Goal: Contribute content

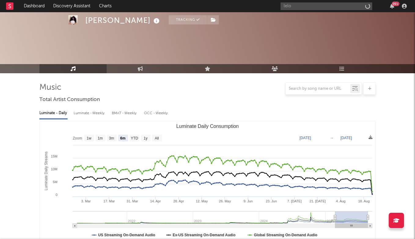
select select "6m"
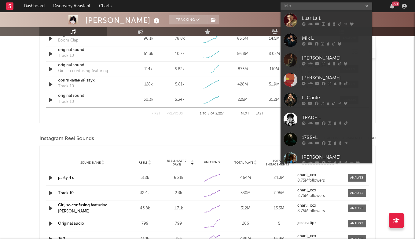
scroll to position [467, 0]
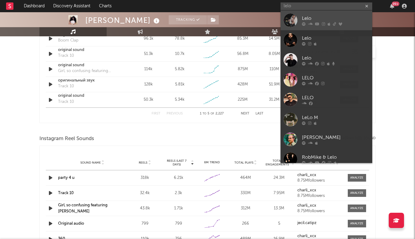
type input "lelo"
click at [309, 16] on div "Lelo" at bounding box center [335, 18] width 67 height 7
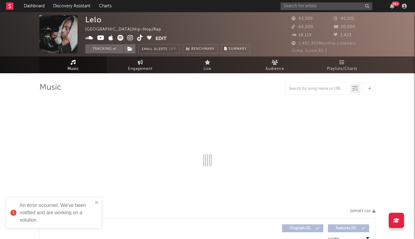
select select "6m"
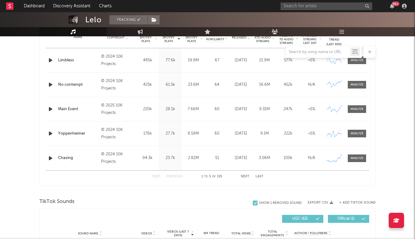
scroll to position [256, 0]
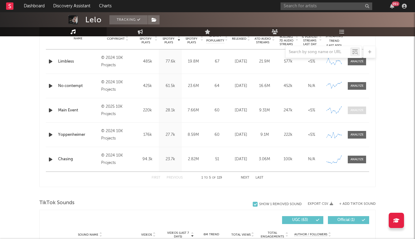
click at [357, 111] on div at bounding box center [356, 110] width 13 height 5
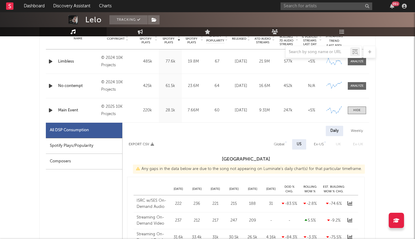
select select "6m"
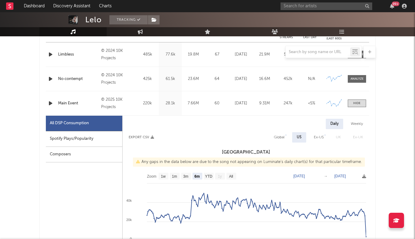
scroll to position [263, 0]
click at [361, 102] on span at bounding box center [357, 103] width 18 height 8
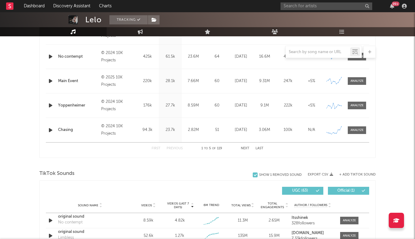
scroll to position [283, 0]
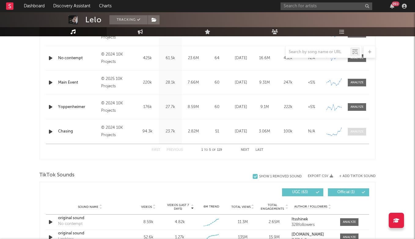
click at [361, 129] on span at bounding box center [357, 132] width 18 height 8
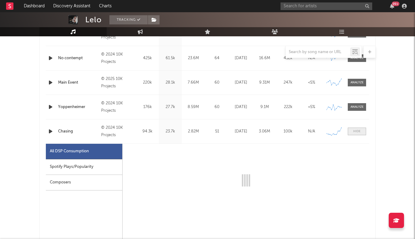
select select "6m"
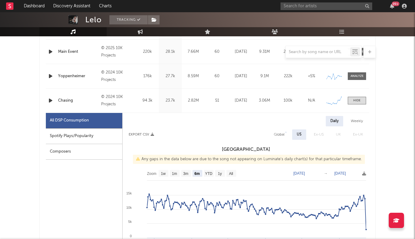
scroll to position [325, 0]
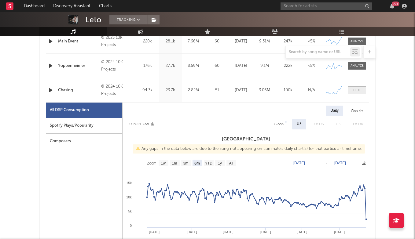
click at [357, 89] on div at bounding box center [356, 90] width 7 height 5
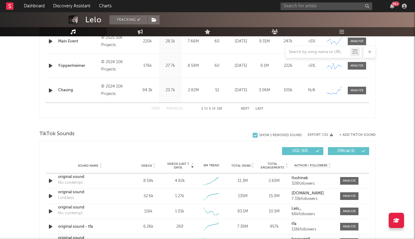
scroll to position [346, 0]
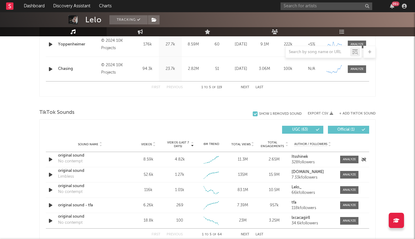
click at [78, 157] on div "original sound" at bounding box center [90, 156] width 64 height 6
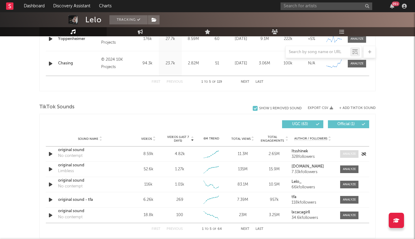
click at [350, 155] on div at bounding box center [349, 154] width 13 height 5
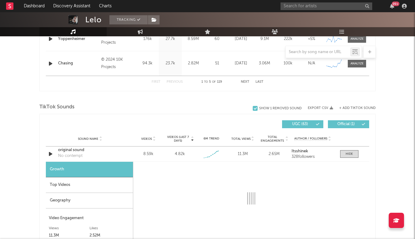
select select "1w"
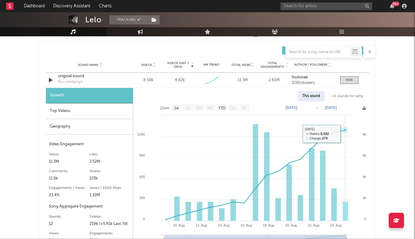
scroll to position [426, 0]
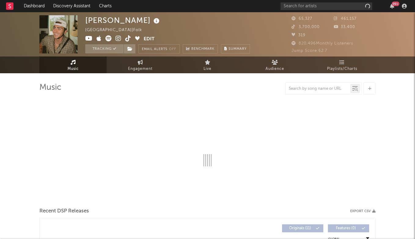
select select "6m"
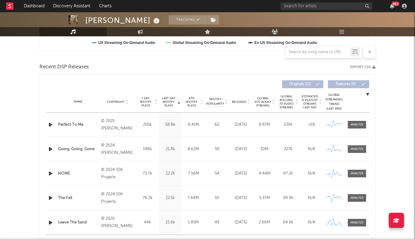
scroll to position [171, 0]
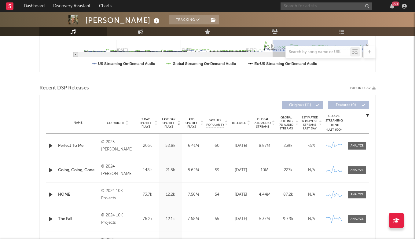
click at [320, 9] on input "text" at bounding box center [326, 6] width 92 height 8
click at [305, 4] on input ";e;p" at bounding box center [326, 6] width 92 height 8
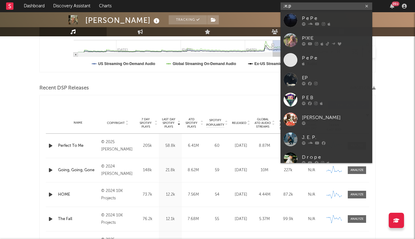
click at [305, 4] on input ";e;p" at bounding box center [326, 6] width 92 height 8
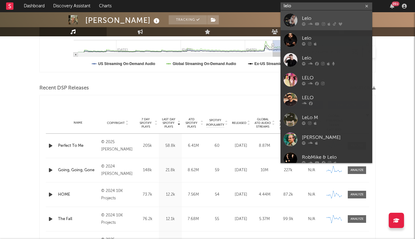
type input "lelo"
click at [312, 18] on div "Lelo" at bounding box center [335, 18] width 67 height 7
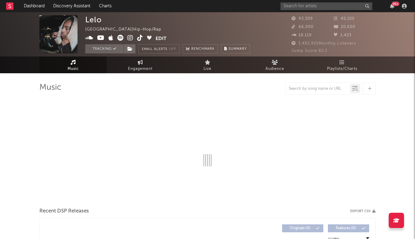
select select "6m"
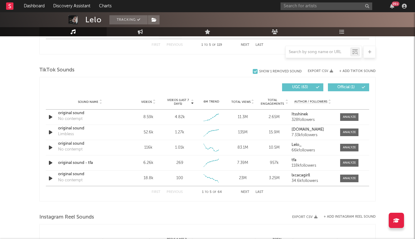
scroll to position [409, 0]
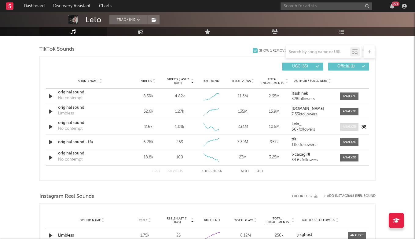
click at [341, 125] on span at bounding box center [349, 127] width 18 height 8
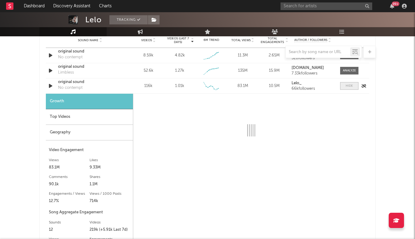
scroll to position [467, 0]
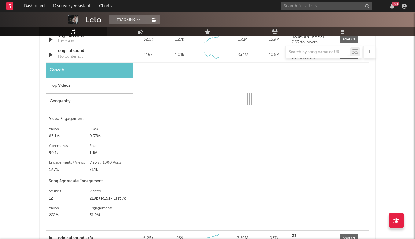
select select "6m"
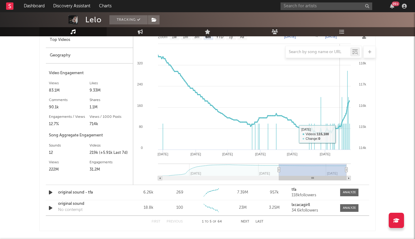
scroll to position [527, 0]
click at [243, 221] on button "Next" at bounding box center [245, 222] width 9 height 3
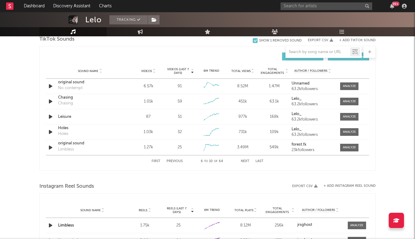
scroll to position [420, 0]
click at [180, 161] on button "Previous" at bounding box center [174, 160] width 16 height 3
select select "6m"
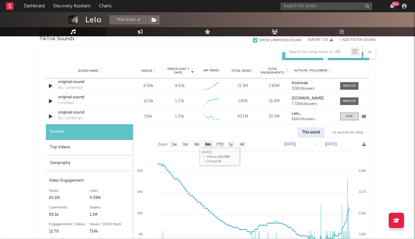
click at [72, 113] on div "original sound" at bounding box center [90, 113] width 64 height 6
click at [105, 147] on div "Top Videos" at bounding box center [89, 148] width 87 height 16
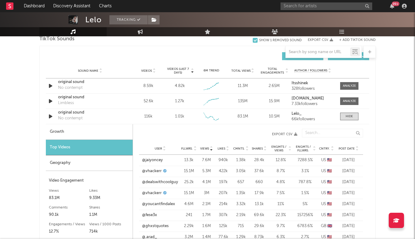
click at [348, 146] on div "User Fllwrs. Views Likes Cmnts. Shares Engmts / Views Engmts / Fllwrs. Cntry. P…" at bounding box center [251, 149] width 224 height 12
click at [348, 150] on span "Post Date" at bounding box center [346, 149] width 16 height 4
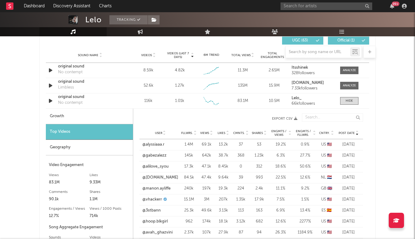
scroll to position [455, 0]
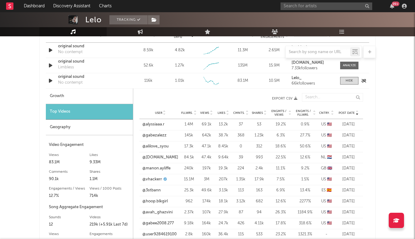
click at [75, 80] on div "original sound" at bounding box center [90, 77] width 64 height 6
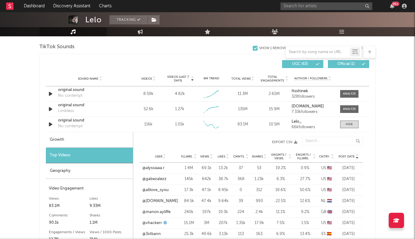
scroll to position [403, 0]
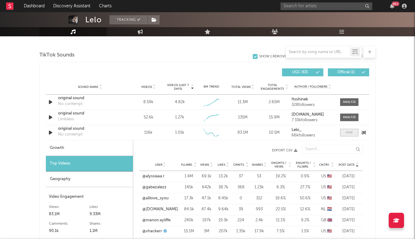
click at [348, 129] on span at bounding box center [349, 133] width 18 height 8
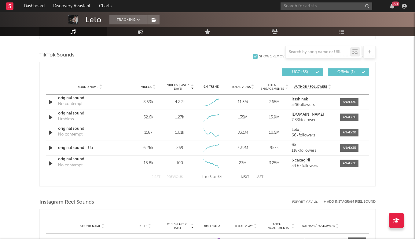
click at [256, 176] on button "Last" at bounding box center [259, 177] width 8 height 3
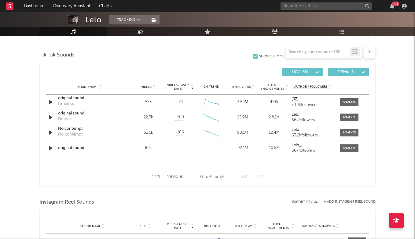
click at [172, 176] on button "Previous" at bounding box center [174, 177] width 16 height 3
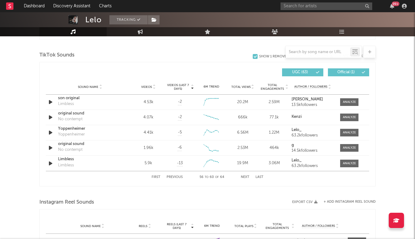
click at [172, 176] on button "Previous" at bounding box center [174, 177] width 16 height 3
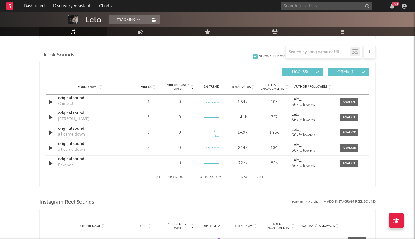
click at [172, 176] on button "Previous" at bounding box center [174, 177] width 16 height 3
click at [157, 176] on button "First" at bounding box center [155, 177] width 9 height 3
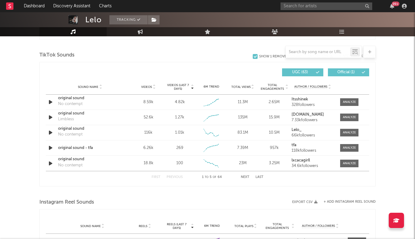
click at [245, 178] on button "Next" at bounding box center [245, 177] width 9 height 3
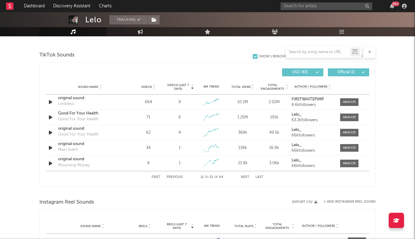
click at [178, 176] on button "Previous" at bounding box center [174, 177] width 16 height 3
click at [244, 177] on button "Next" at bounding box center [245, 177] width 9 height 3
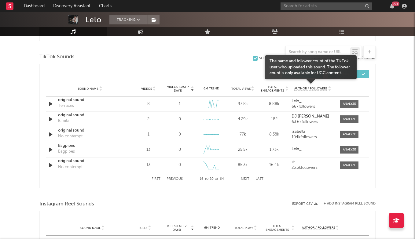
scroll to position [396, 0]
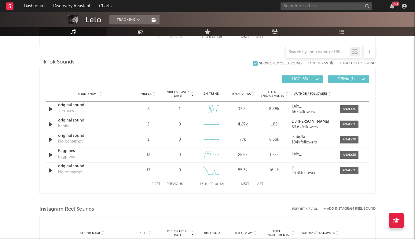
click at [358, 63] on button "+ Add TikTok Sound" at bounding box center [357, 63] width 36 height 3
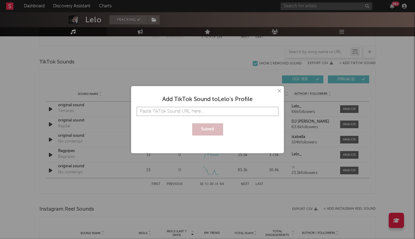
paste input "[URL][DOMAIN_NAME]"
type input "[URL][DOMAIN_NAME]"
click at [207, 126] on button "Submit" at bounding box center [207, 129] width 31 height 12
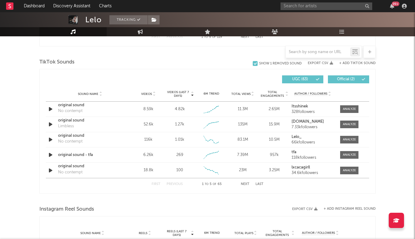
click at [247, 184] on button "Next" at bounding box center [245, 184] width 9 height 3
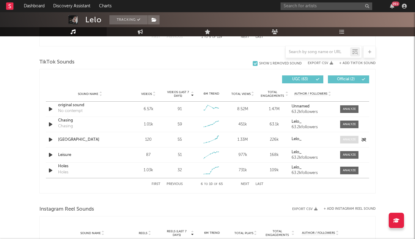
click at [349, 139] on div at bounding box center [349, 139] width 13 height 5
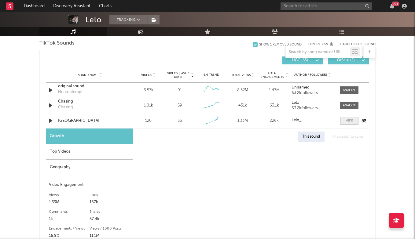
select select "1w"
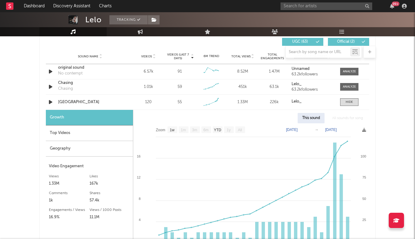
scroll to position [432, 0]
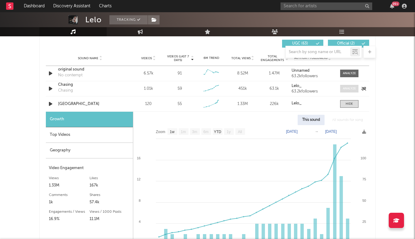
click at [353, 90] on div at bounding box center [349, 88] width 13 height 5
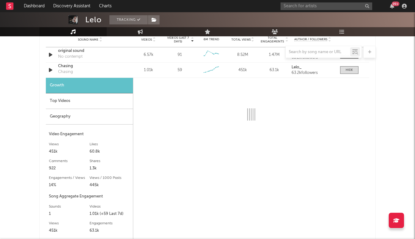
scroll to position [452, 0]
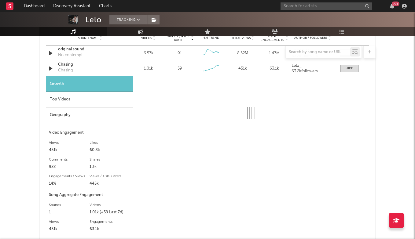
select select "6m"
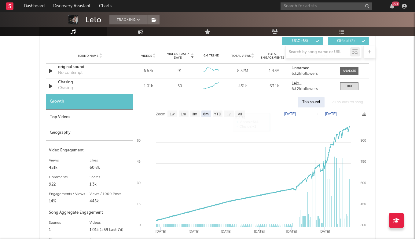
scroll to position [425, 0]
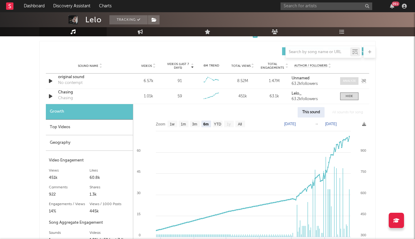
click at [354, 80] on div at bounding box center [349, 81] width 13 height 5
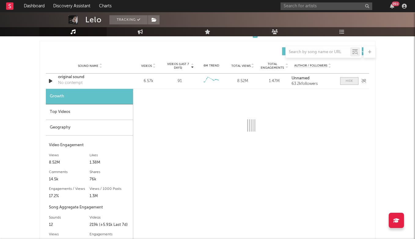
click at [352, 81] on div at bounding box center [348, 81] width 7 height 5
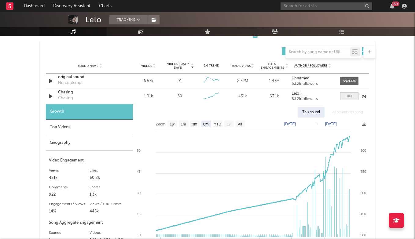
click at [351, 93] on span at bounding box center [349, 97] width 18 height 8
